Goal: Information Seeking & Learning: Get advice/opinions

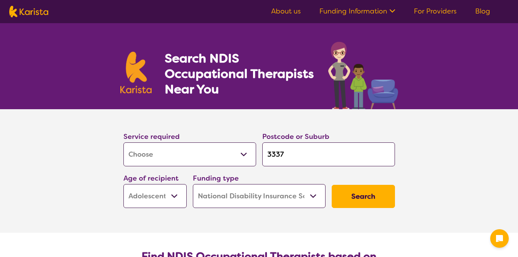
select select "[MEDICAL_DATA]"
select select "AS"
select select "NDIS"
select select "[MEDICAL_DATA]"
select select "AS"
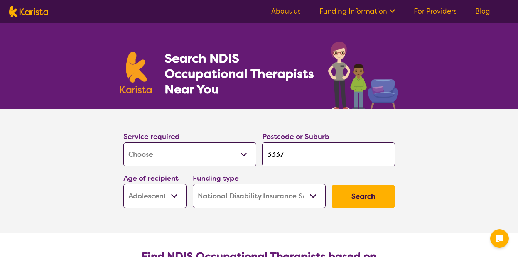
select select "NDIS"
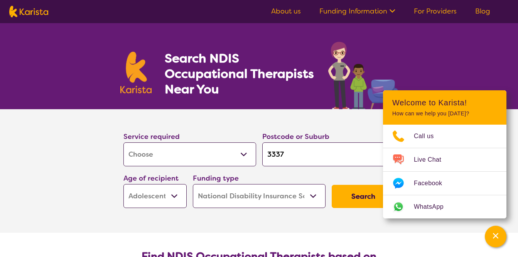
click at [354, 194] on button "Search" at bounding box center [363, 196] width 63 height 23
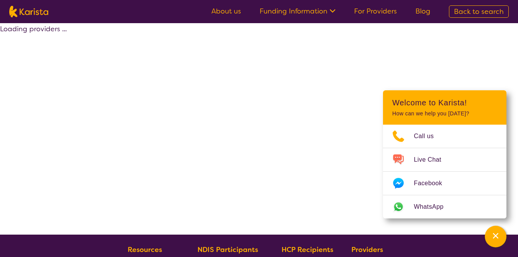
select select "by_score"
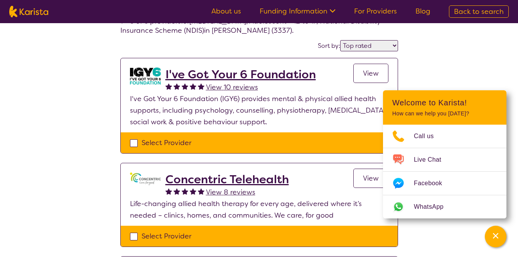
scroll to position [54, 0]
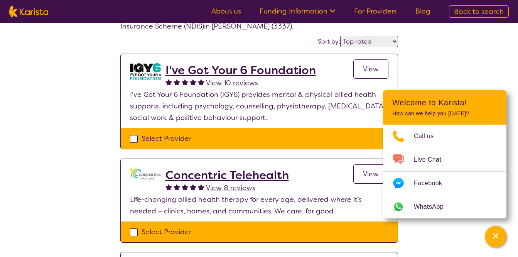
click at [215, 72] on h2 "I've Got Your 6 Foundation" at bounding box center [240, 70] width 150 height 14
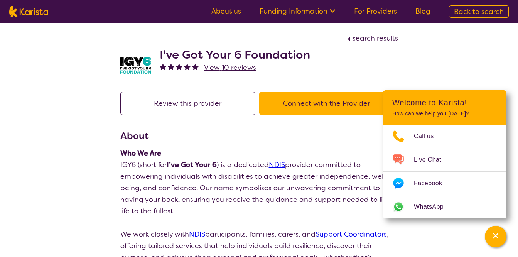
click at [306, 104] on button "Connect with the Provider" at bounding box center [326, 103] width 135 height 23
click at [241, 52] on h2 "I've Got Your 6 Foundation" at bounding box center [235, 55] width 150 height 14
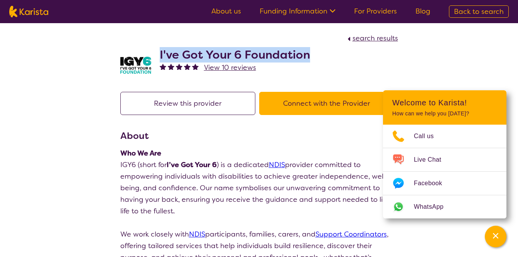
drag, startPoint x: 324, startPoint y: 54, endPoint x: 153, endPoint y: 51, distance: 170.8
click at [153, 51] on div "I've Got Your 6 Foundation View 10 reviews" at bounding box center [259, 63] width 278 height 39
copy h2 "I've Got Your 6 Foundation"
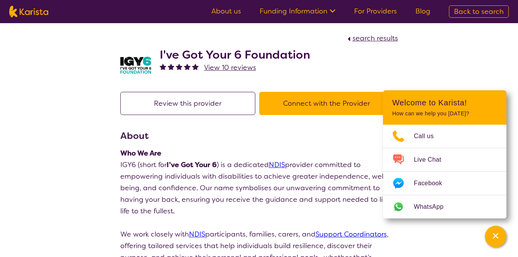
click at [294, 77] on div "I've Got Your 6 Foundation View 10 reviews" at bounding box center [235, 65] width 150 height 35
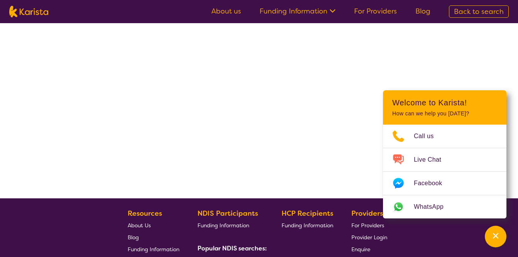
scroll to position [54, 0]
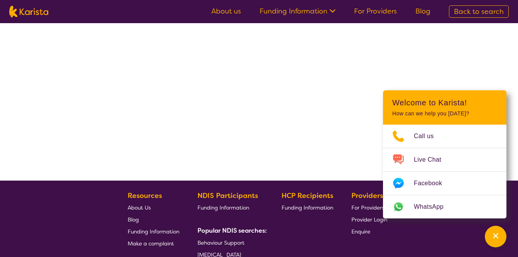
select select "by_score"
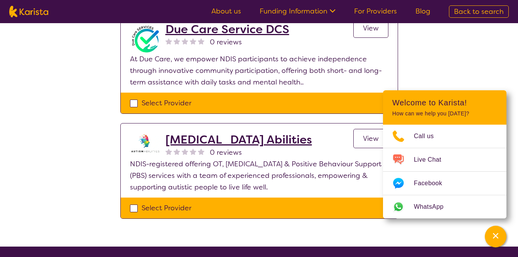
scroll to position [509, 0]
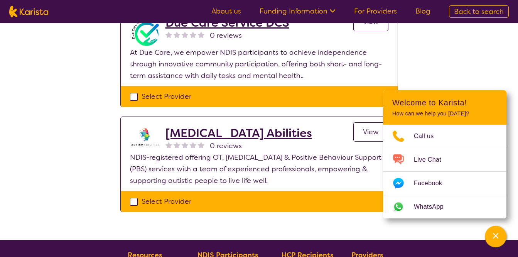
click at [218, 140] on span "0 reviews" at bounding box center [226, 146] width 32 height 12
click at [239, 126] on h2 "[MEDICAL_DATA] Abilities" at bounding box center [238, 133] width 147 height 14
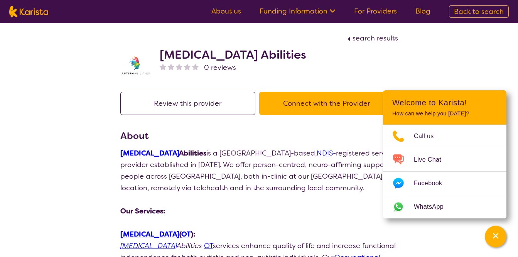
select select "by_score"
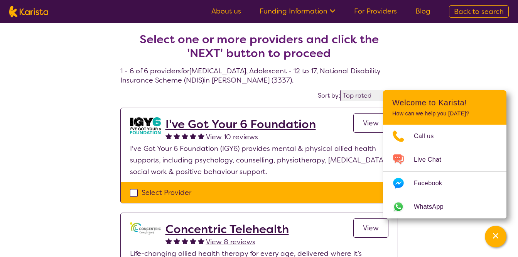
select select "[MEDICAL_DATA]"
select select "AS"
select select "NDIS"
select select "[MEDICAL_DATA]"
select select "AS"
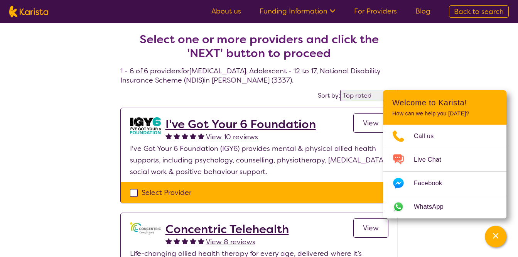
select select "NDIS"
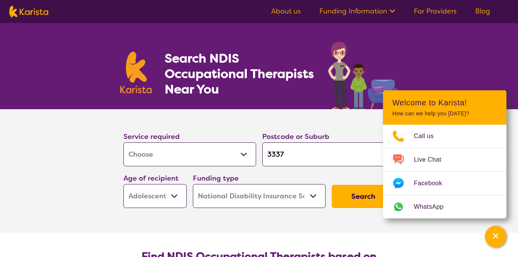
click at [285, 158] on input "3337" at bounding box center [328, 154] width 133 height 24
type input "333"
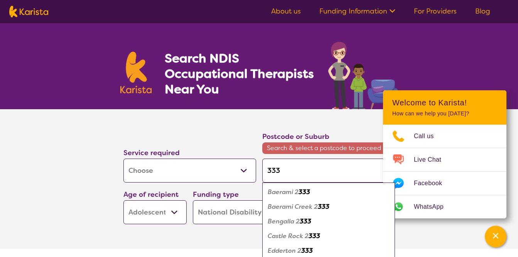
type input "3335"
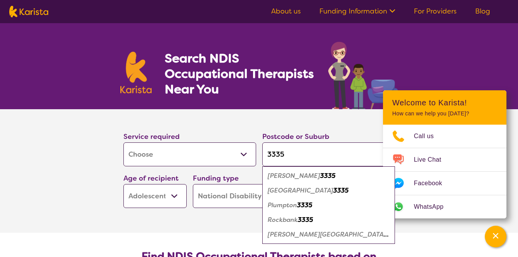
type input "3335"
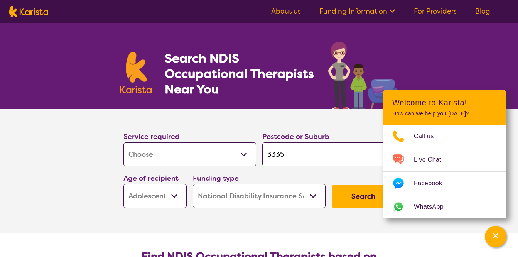
click at [366, 197] on button "Search" at bounding box center [363, 196] width 63 height 23
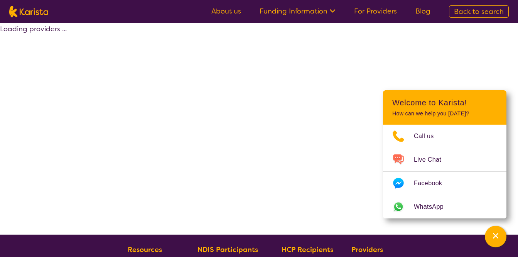
select select "by_score"
